Goal: Information Seeking & Learning: Compare options

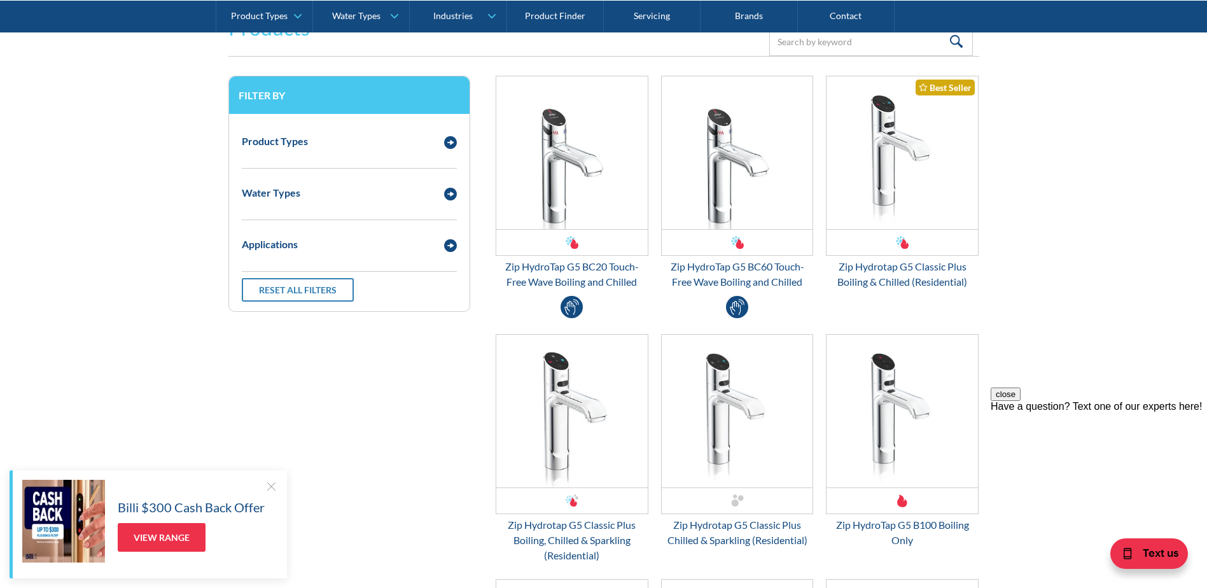
scroll to position [1811, 0]
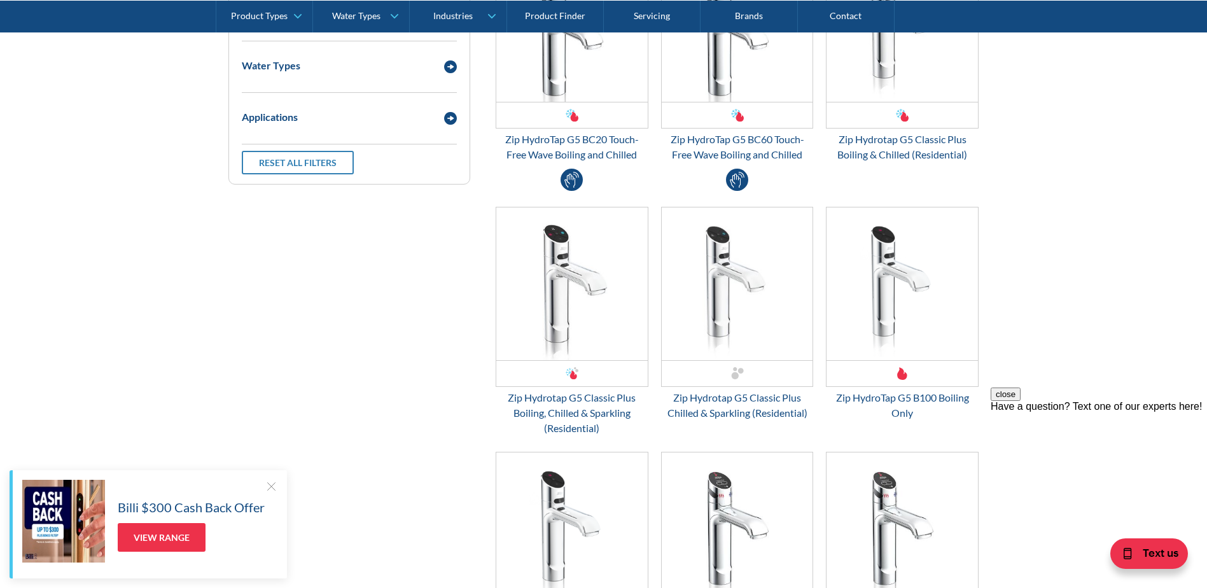
click at [1020, 401] on button "close" at bounding box center [1006, 393] width 30 height 13
click at [571, 295] on img "Email Form 3" at bounding box center [571, 283] width 151 height 153
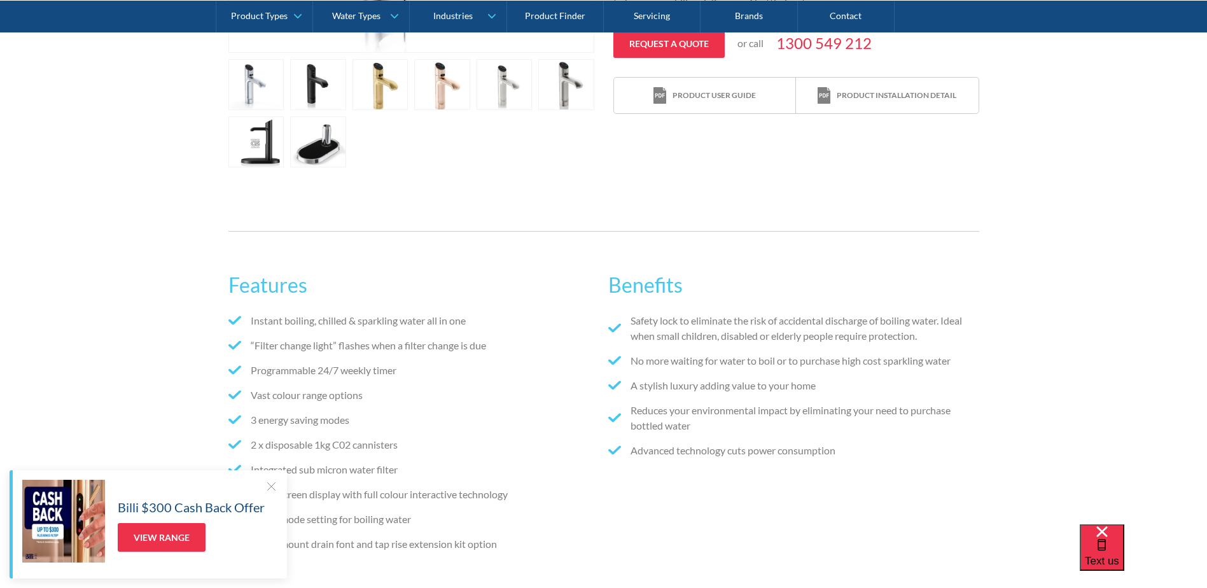
scroll to position [254, 0]
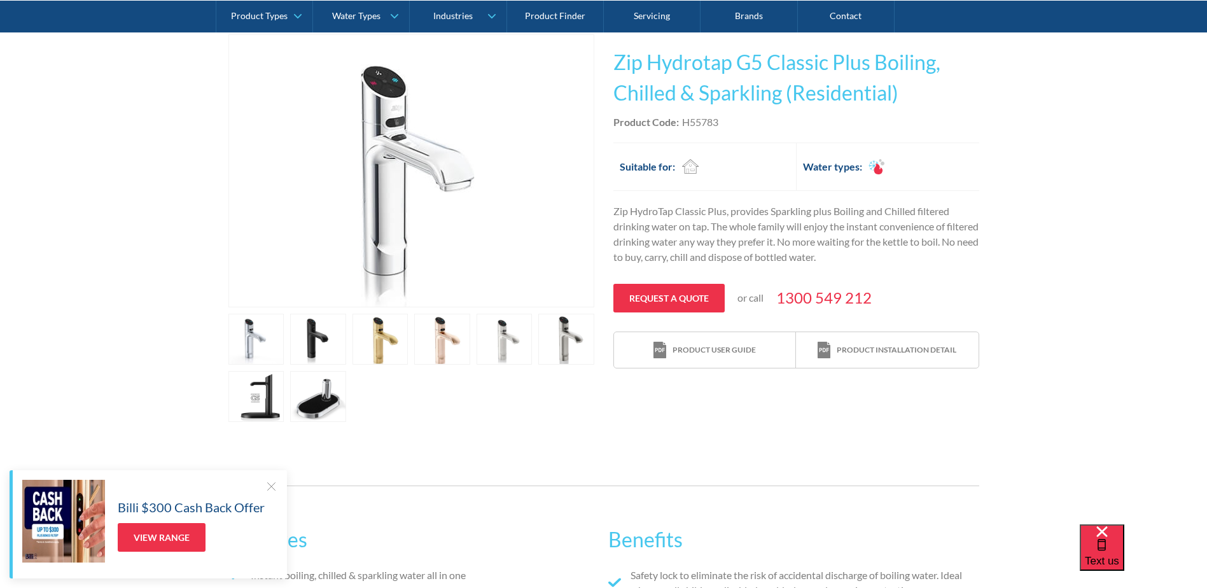
click at [273, 485] on div at bounding box center [271, 486] width 13 height 13
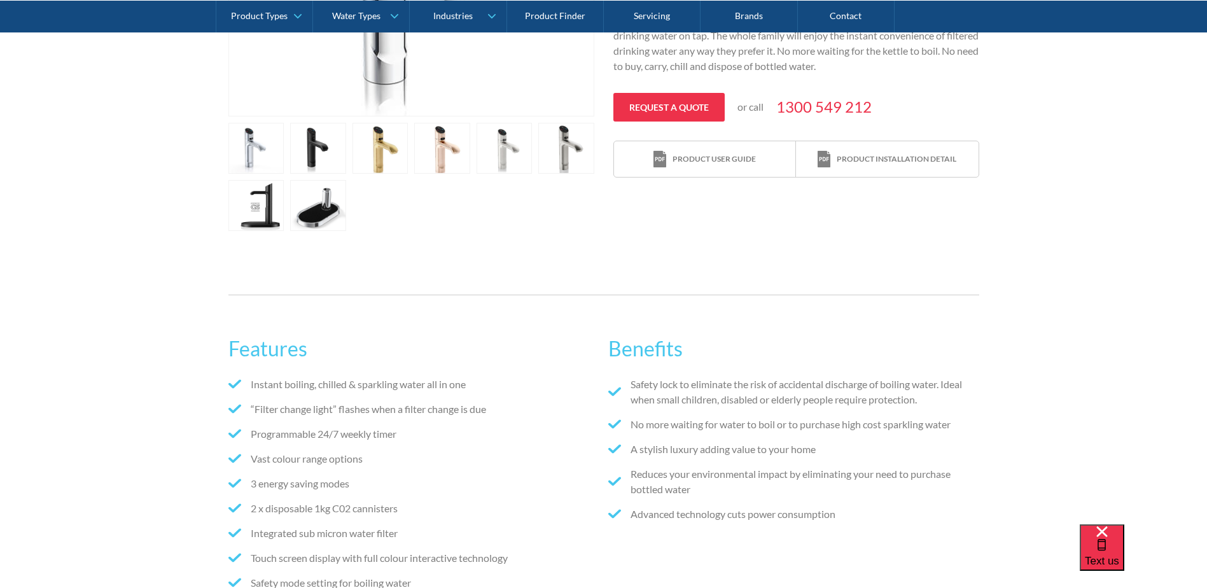
scroll to position [0, 0]
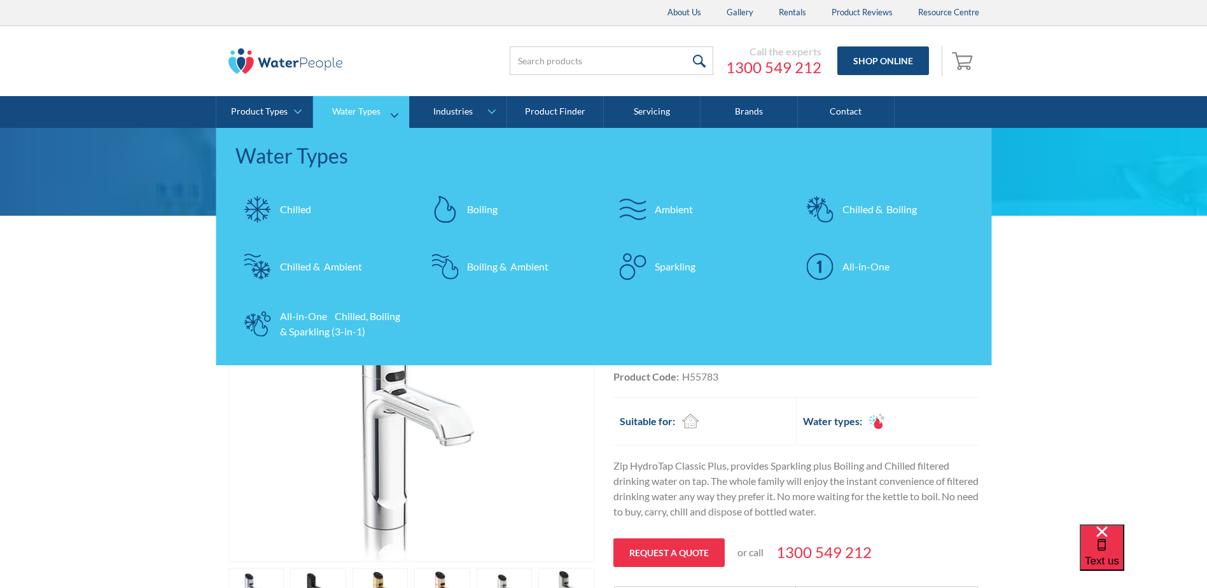
click at [314, 325] on div "All-in-One Chilled, Boiling & Sparkling (3-in-1)" at bounding box center [342, 324] width 124 height 31
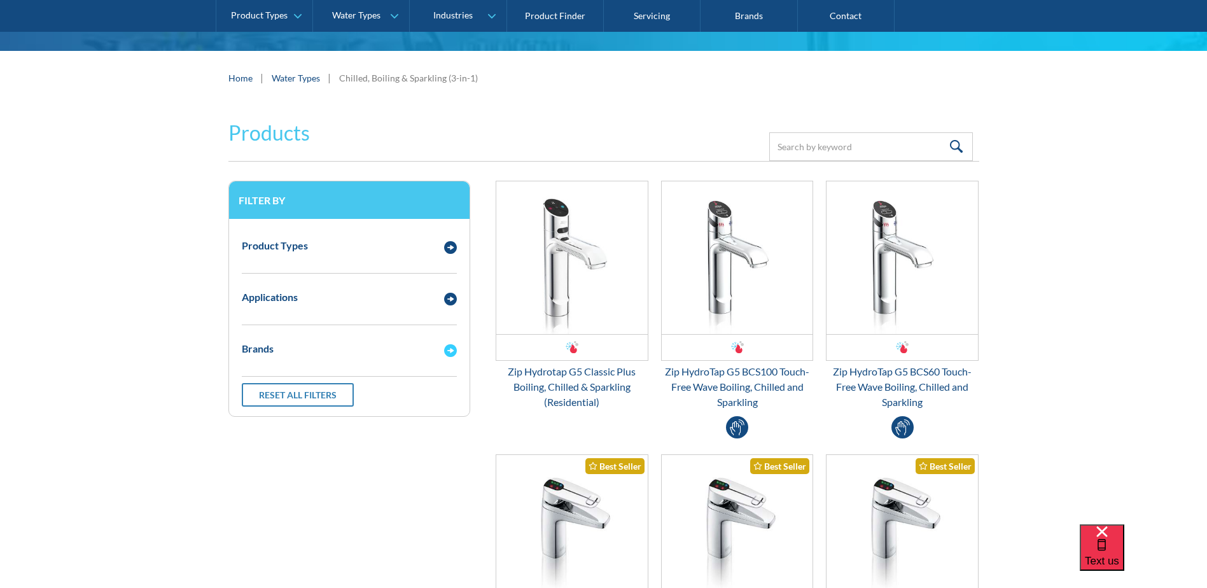
click at [452, 351] on img "Email Form 3" at bounding box center [450, 350] width 13 height 13
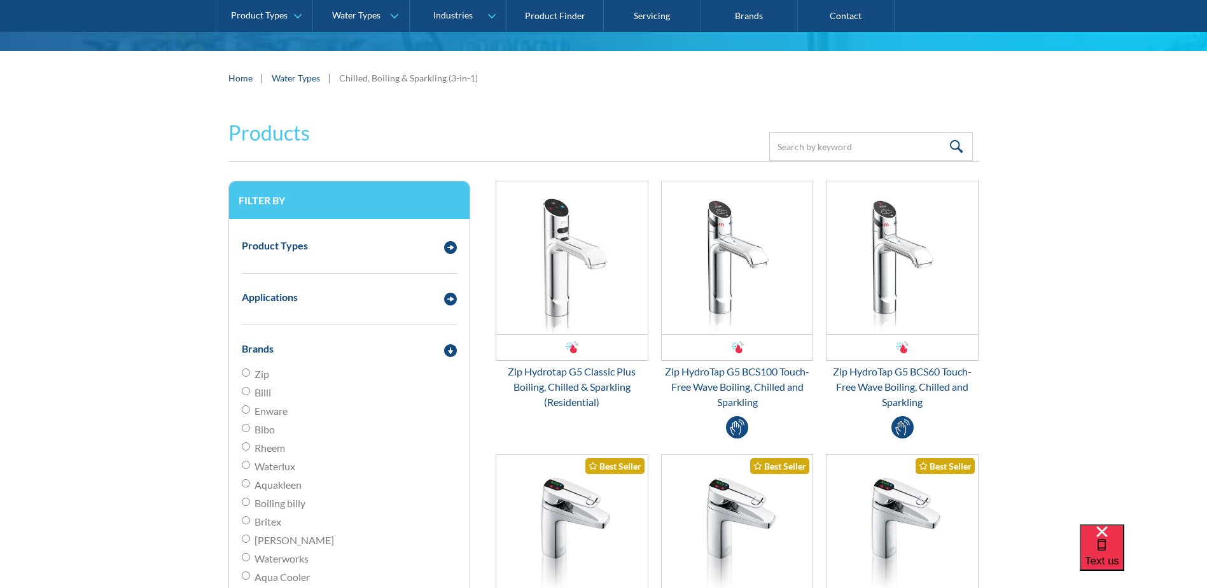
click at [242, 391] on input "Billi" at bounding box center [246, 391] width 8 height 8
radio input "true"
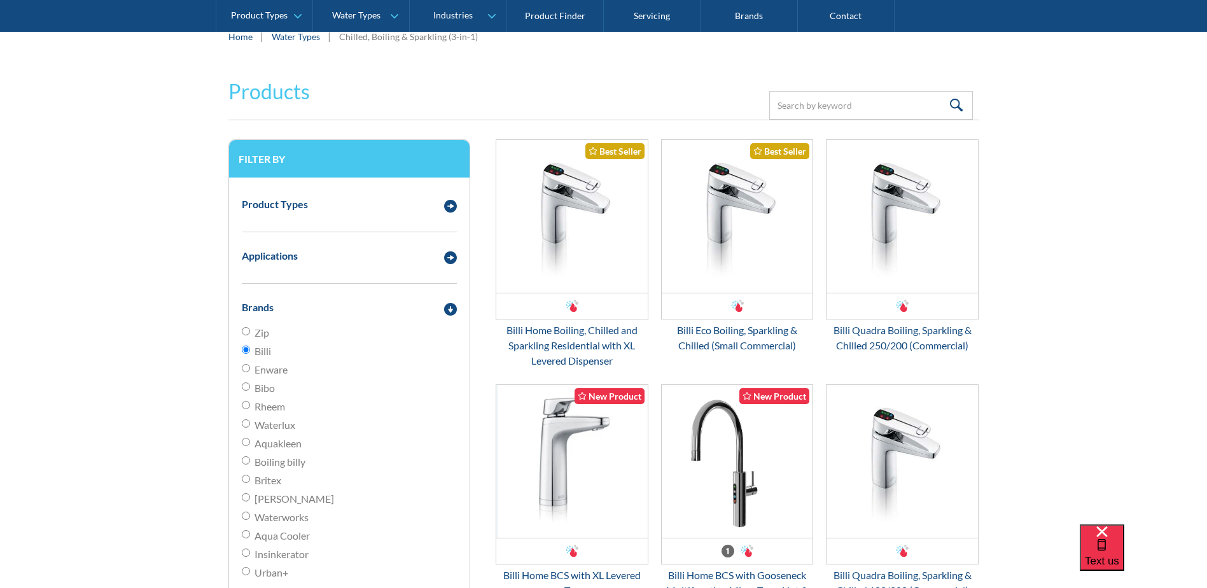
scroll to position [296, 0]
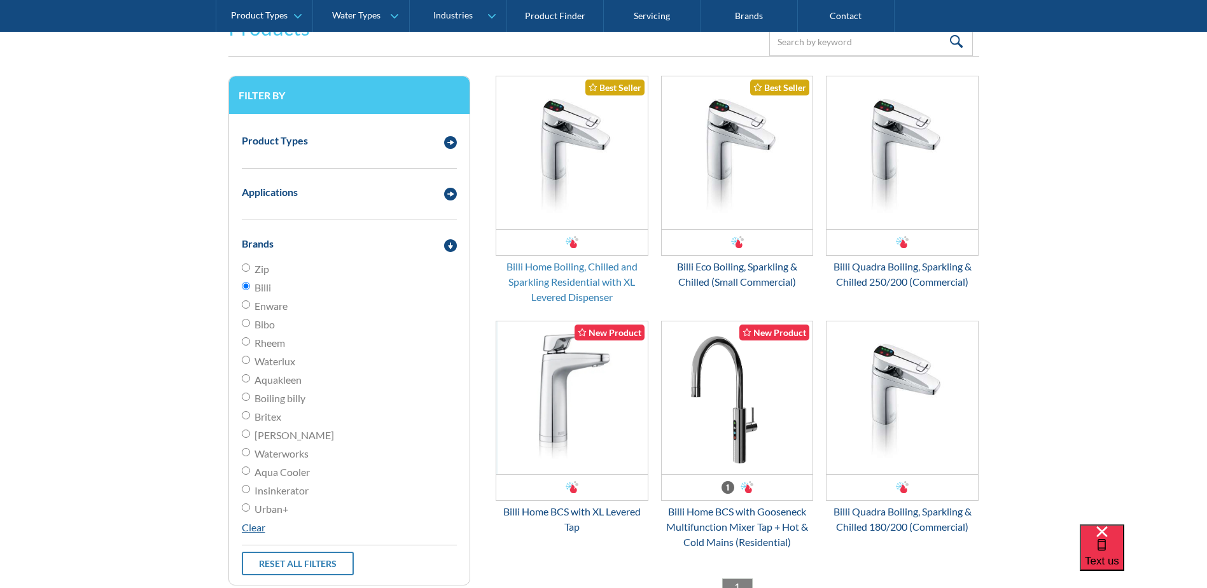
click at [564, 288] on div "Billi Home Boiling, Chilled and Sparkling Residential with XL Levered Dispenser" at bounding box center [572, 282] width 153 height 46
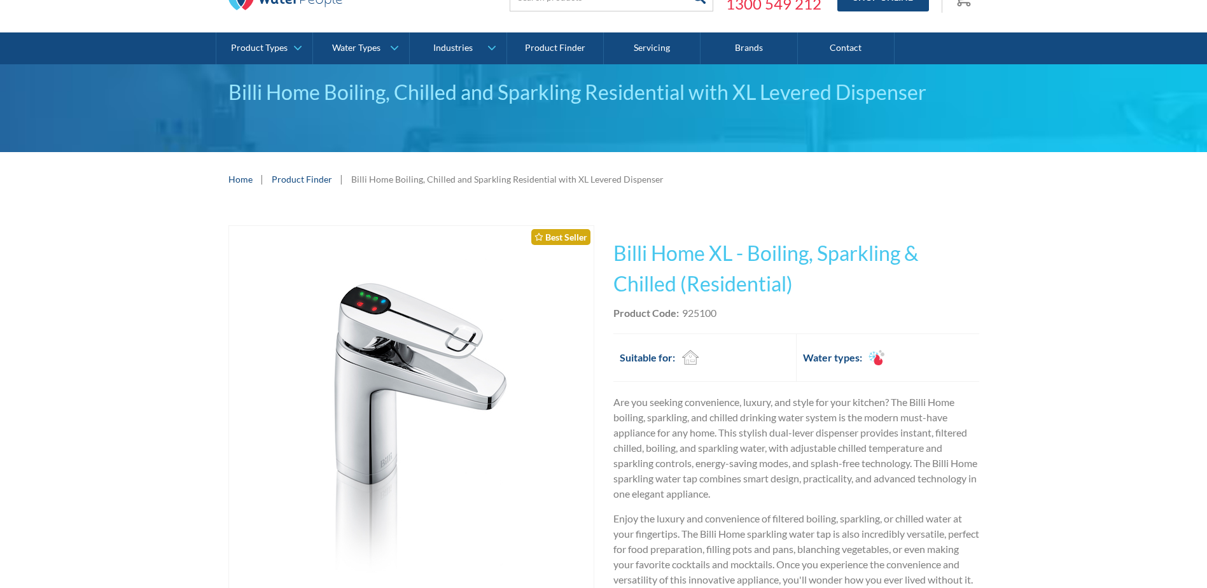
scroll to position [127, 0]
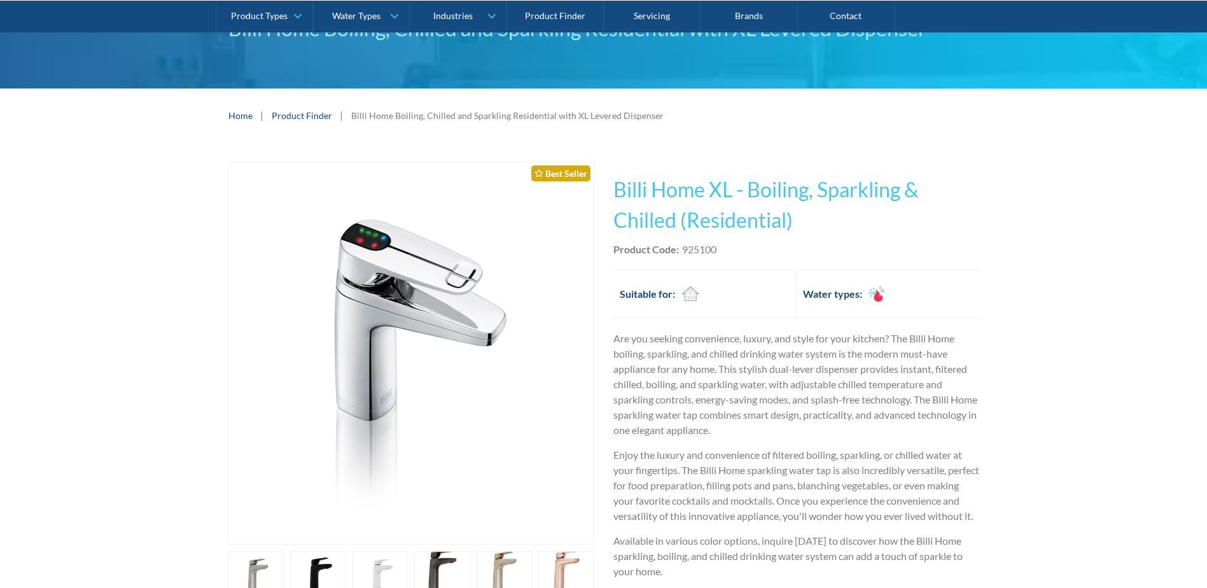
click at [1041, 202] on div "Play video Fits Most Brands Best Seller No items found. This tap design is incl…" at bounding box center [603, 439] width 1207 height 593
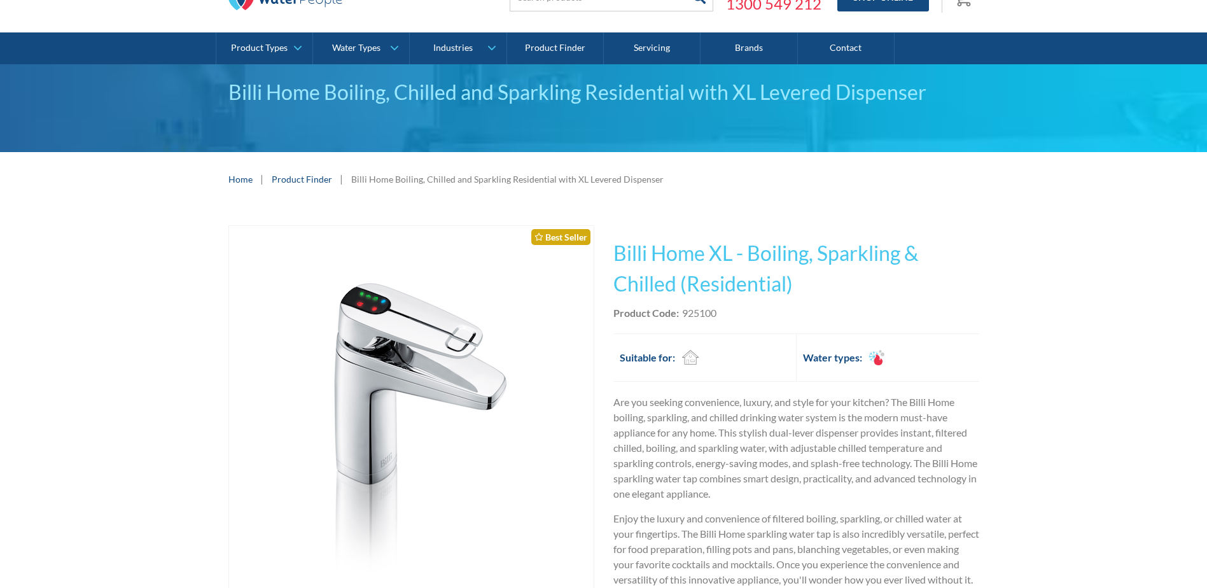
scroll to position [0, 0]
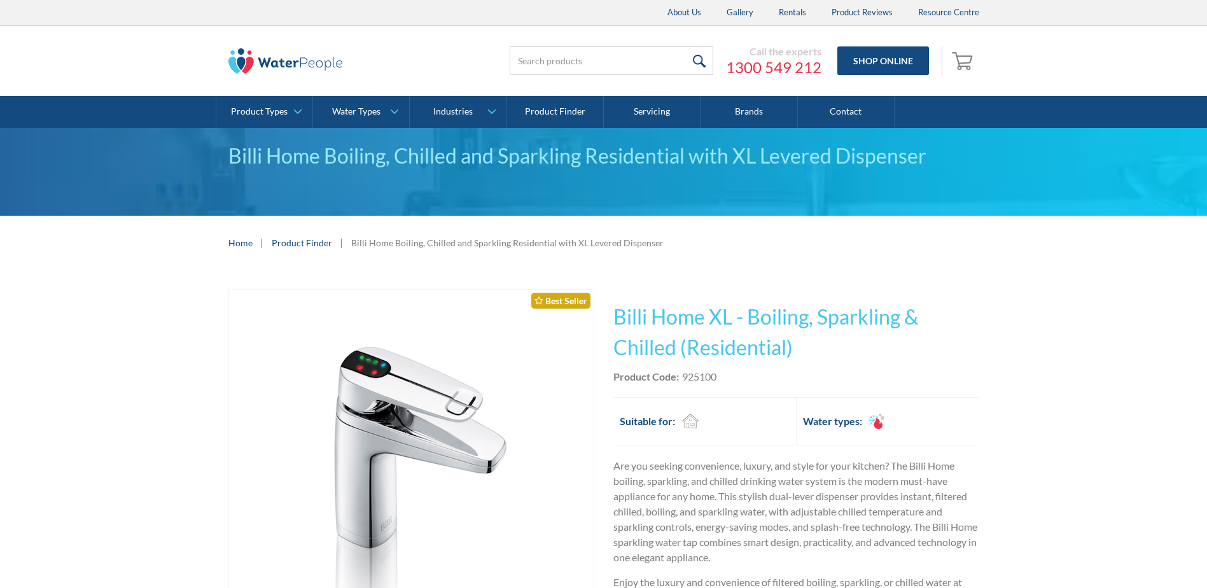
click at [291, 244] on link "Product Finder" at bounding box center [302, 242] width 60 height 13
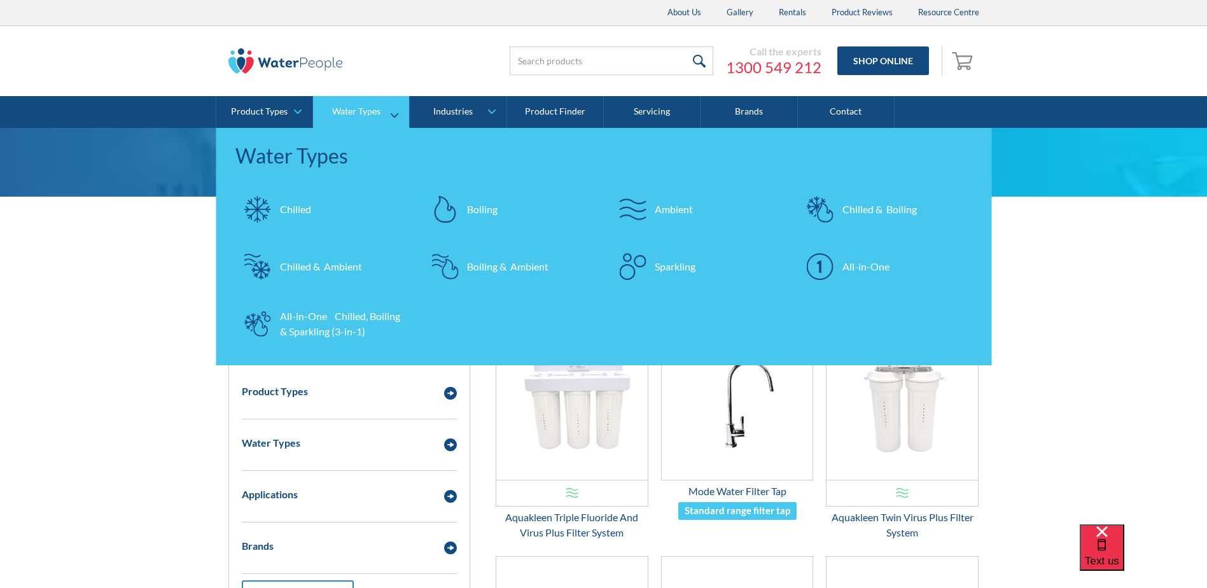
click at [330, 320] on div "All-in-One Chilled, Boiling & Sparkling (3-in-1)" at bounding box center [342, 324] width 124 height 31
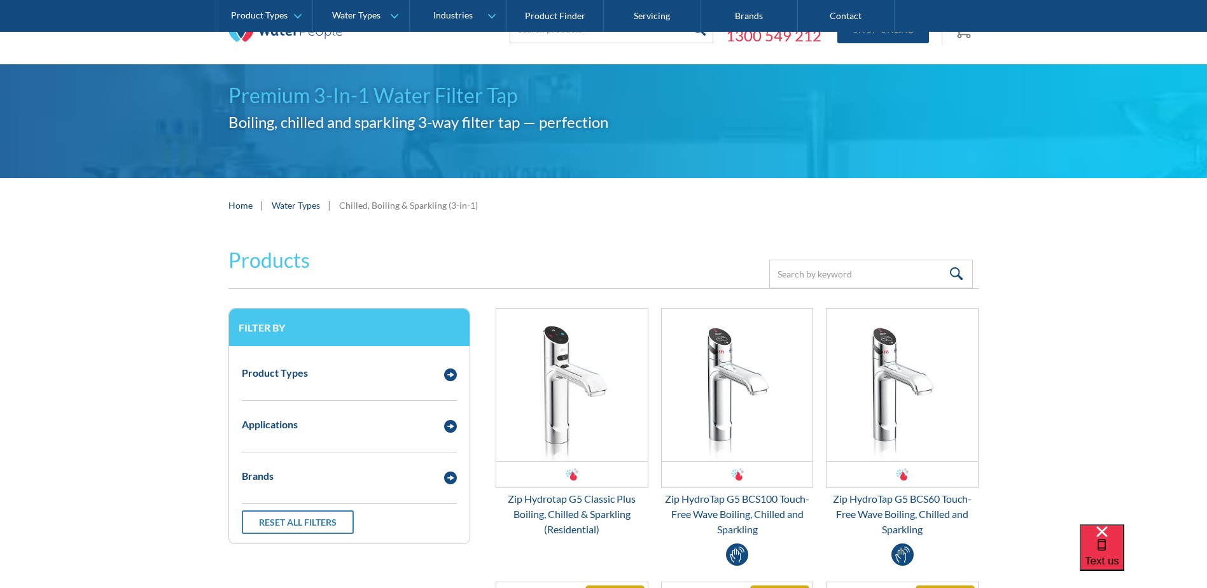
scroll to position [127, 0]
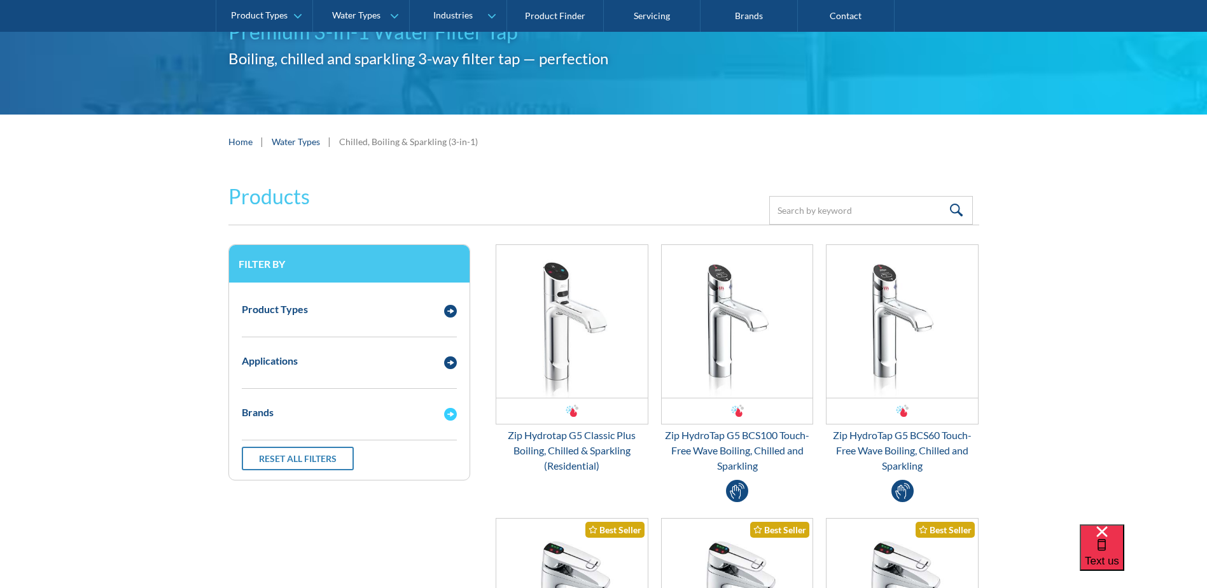
click at [263, 410] on div "Brands" at bounding box center [258, 412] width 32 height 15
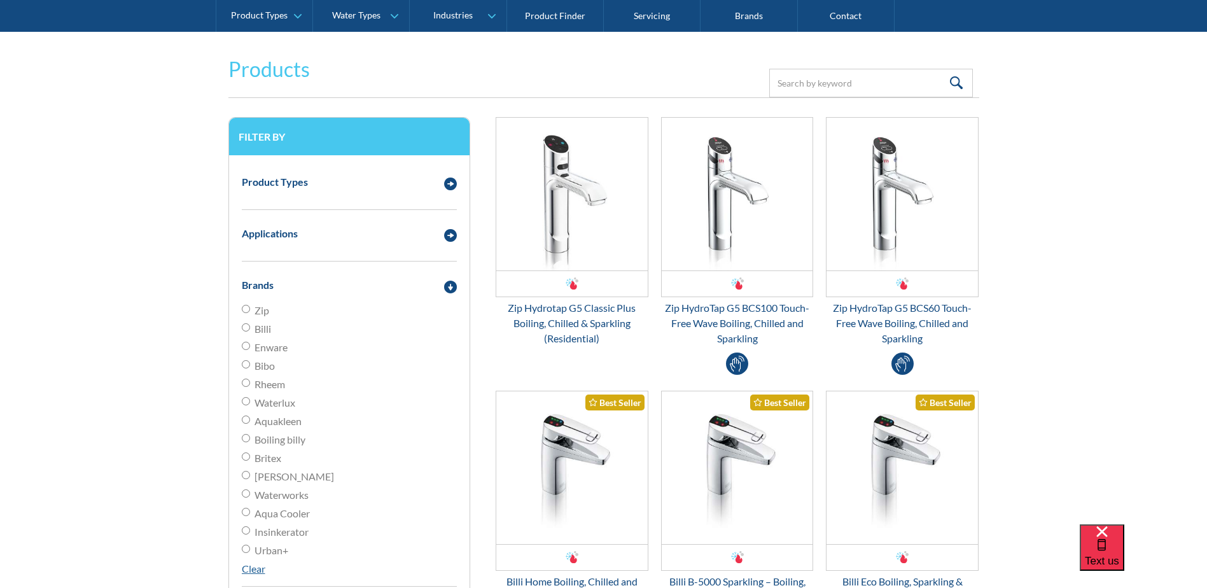
click at [245, 307] on input "Zip" at bounding box center [246, 309] width 8 height 8
radio input "true"
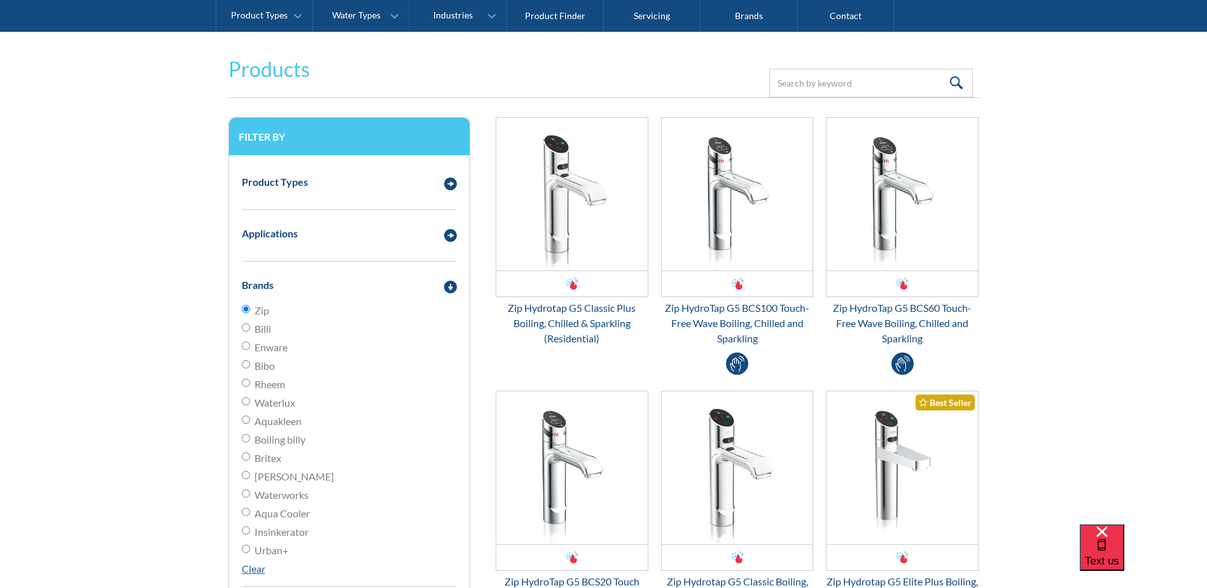
scroll to position [296, 0]
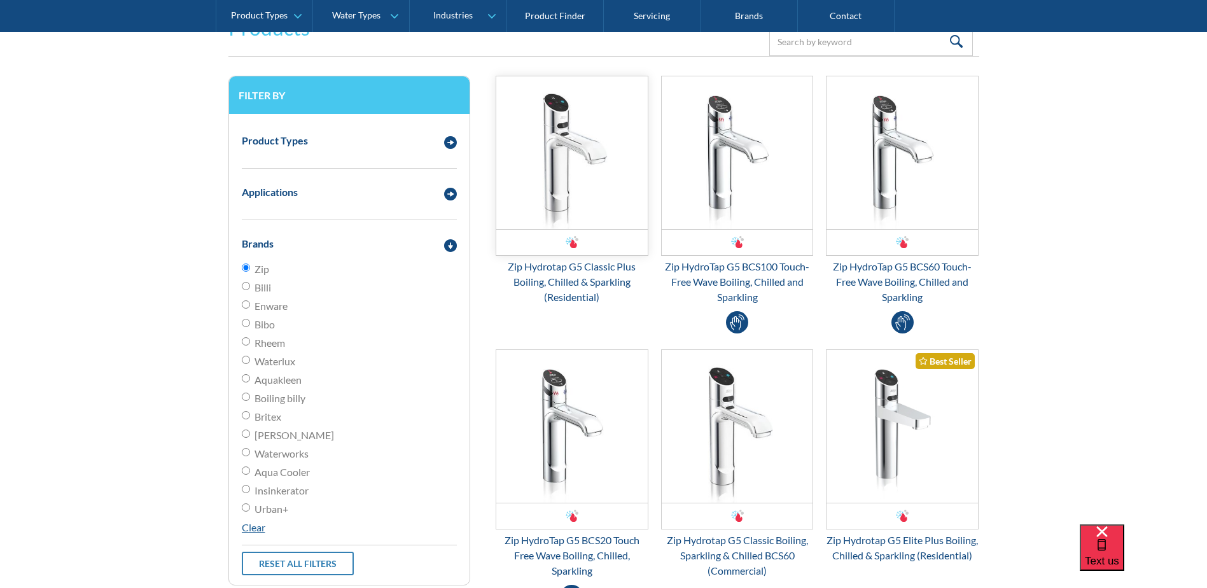
click at [545, 172] on img "Email Form 3" at bounding box center [571, 152] width 151 height 153
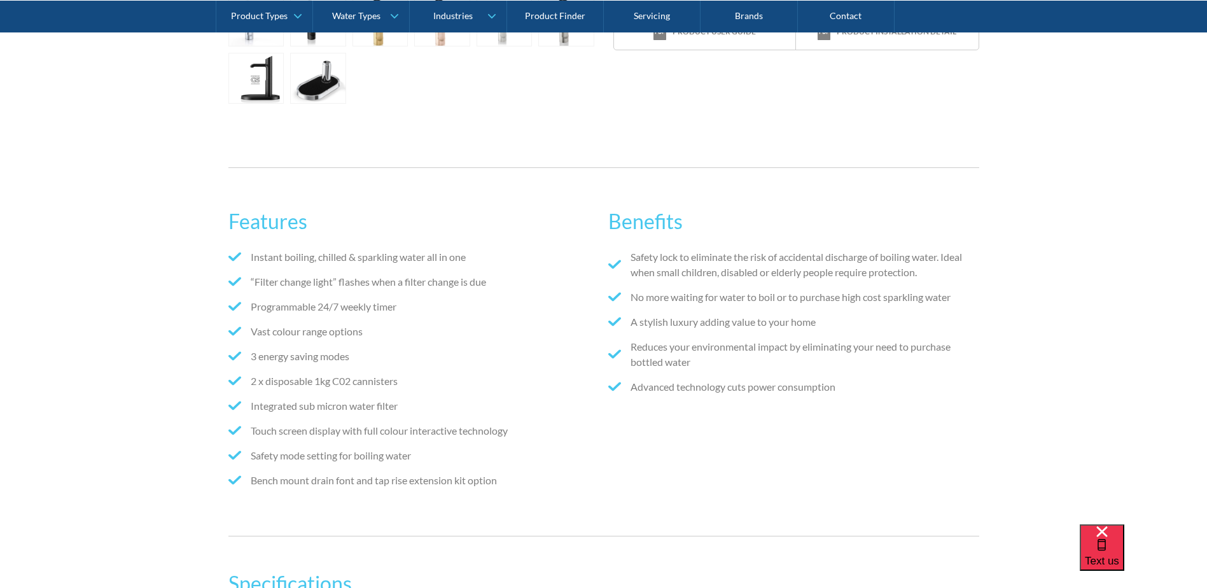
scroll to position [763, 0]
